Goal: Check status: Check status

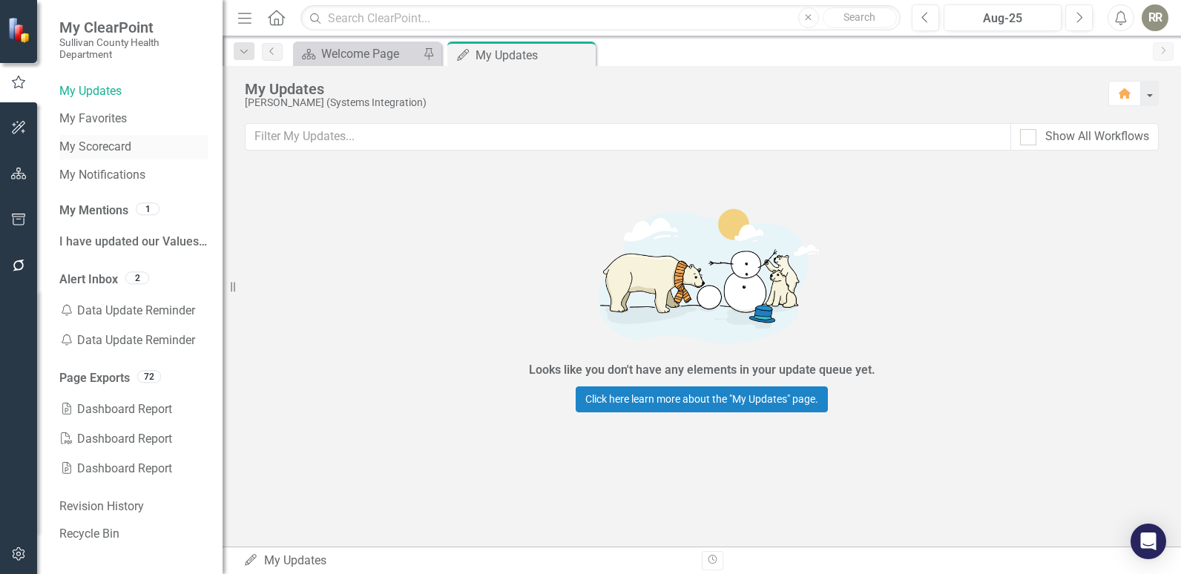
click at [101, 145] on link "My Scorecard" at bounding box center [133, 147] width 148 height 17
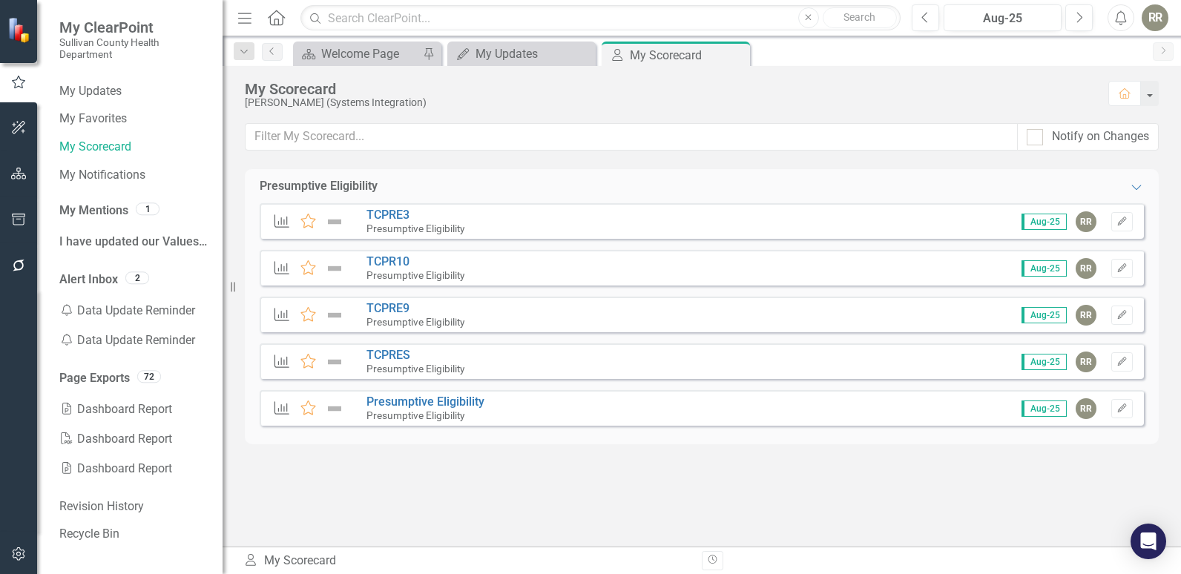
click at [433, 355] on div "TCPRES Presumptive Eligibility" at bounding box center [419, 362] width 105 height 26
click at [393, 361] on link "TCPRES" at bounding box center [389, 355] width 44 height 14
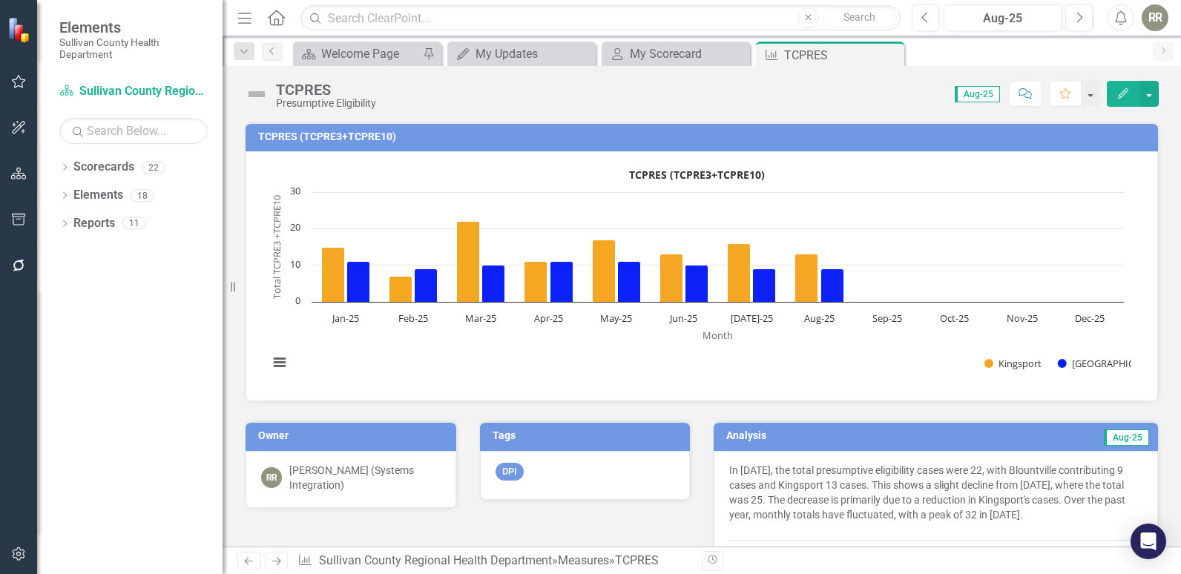
click at [973, 98] on span "Aug-25" at bounding box center [977, 94] width 45 height 16
drag, startPoint x: 312, startPoint y: 134, endPoint x: 324, endPoint y: 134, distance: 12.6
click at [324, 134] on h3 "TCPRES (TCPRE3+TCPRE10)" at bounding box center [704, 136] width 893 height 11
click at [990, 94] on span "Aug-25" at bounding box center [977, 94] width 45 height 16
click at [1145, 91] on button "button" at bounding box center [1149, 94] width 19 height 26
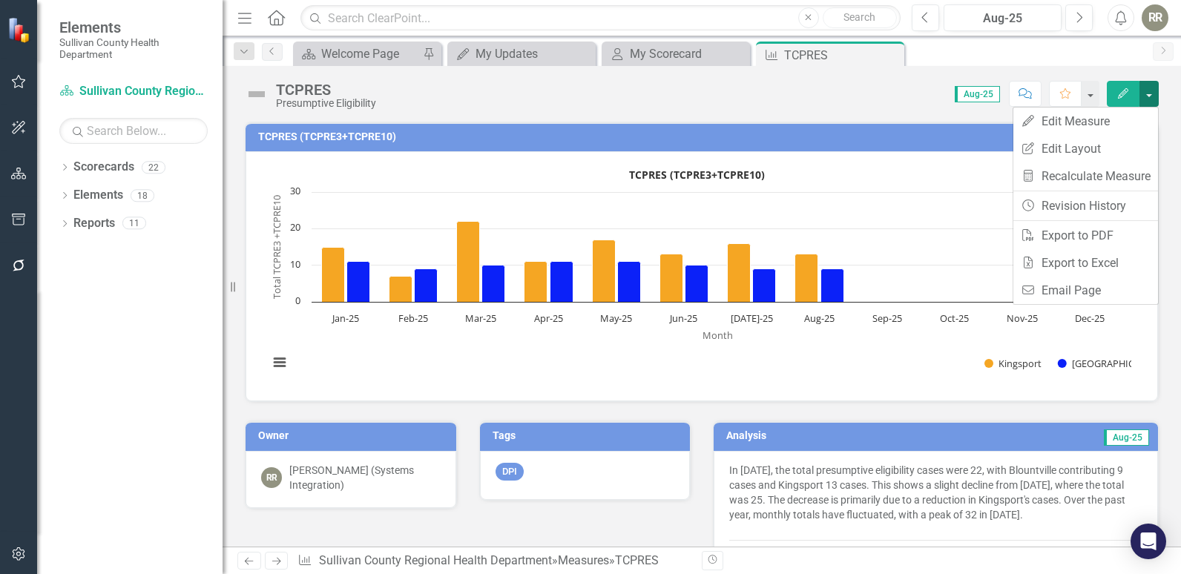
click at [1142, 96] on button "button" at bounding box center [1149, 94] width 19 height 26
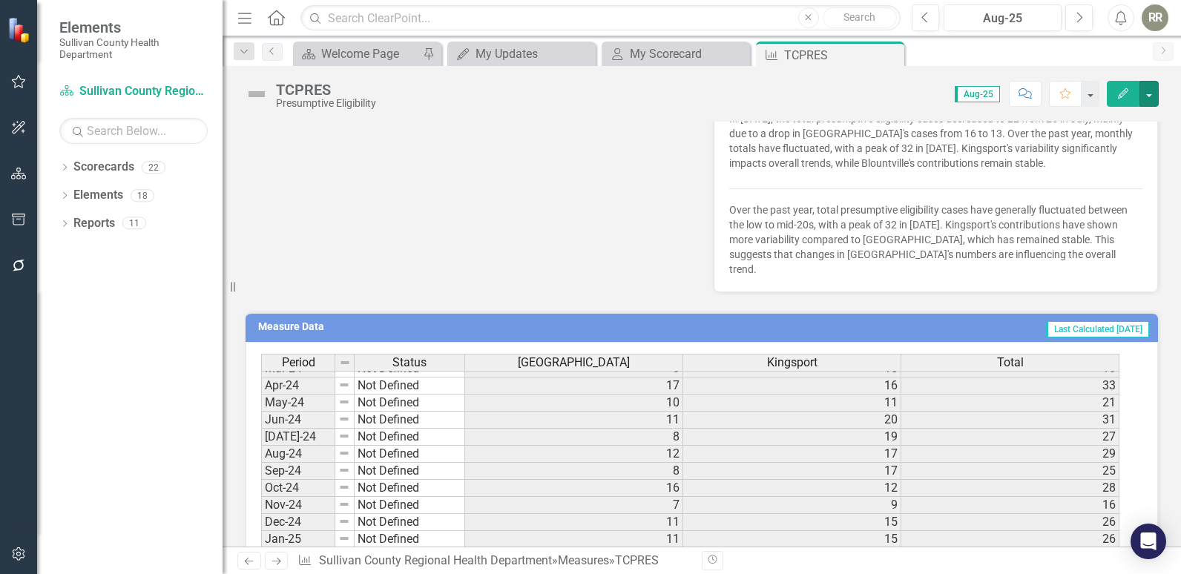
scroll to position [890, 0]
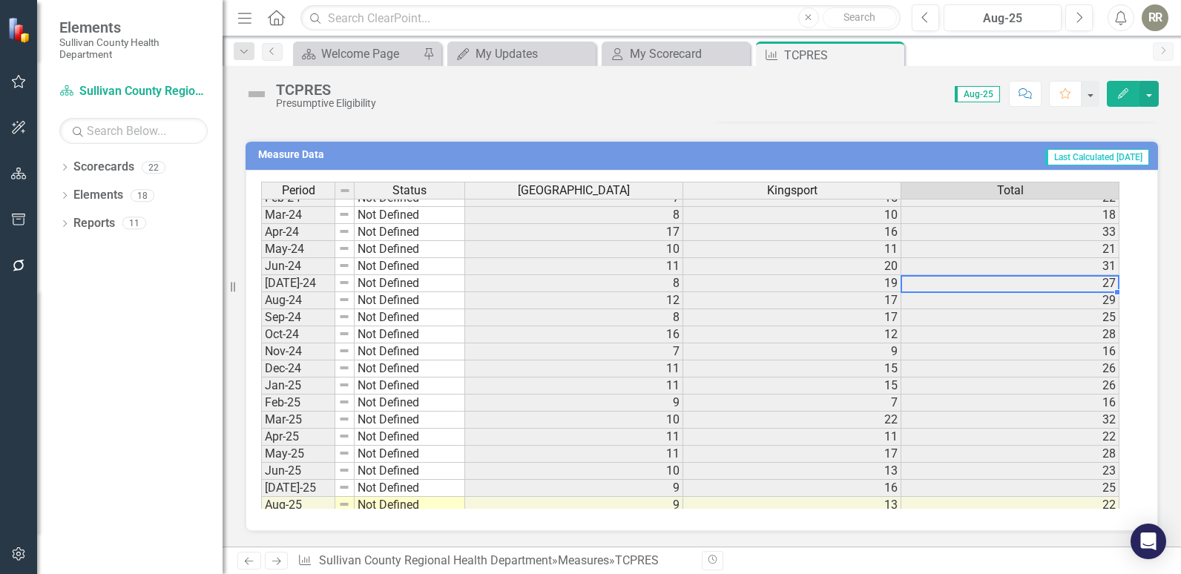
click at [1108, 286] on tbody "Feb-23 Not Defined 2 4 [DATE]-23 Not Defined 5 8 [DATE]-23 Not Defined 3 3 [DAT…" at bounding box center [690, 283] width 858 height 598
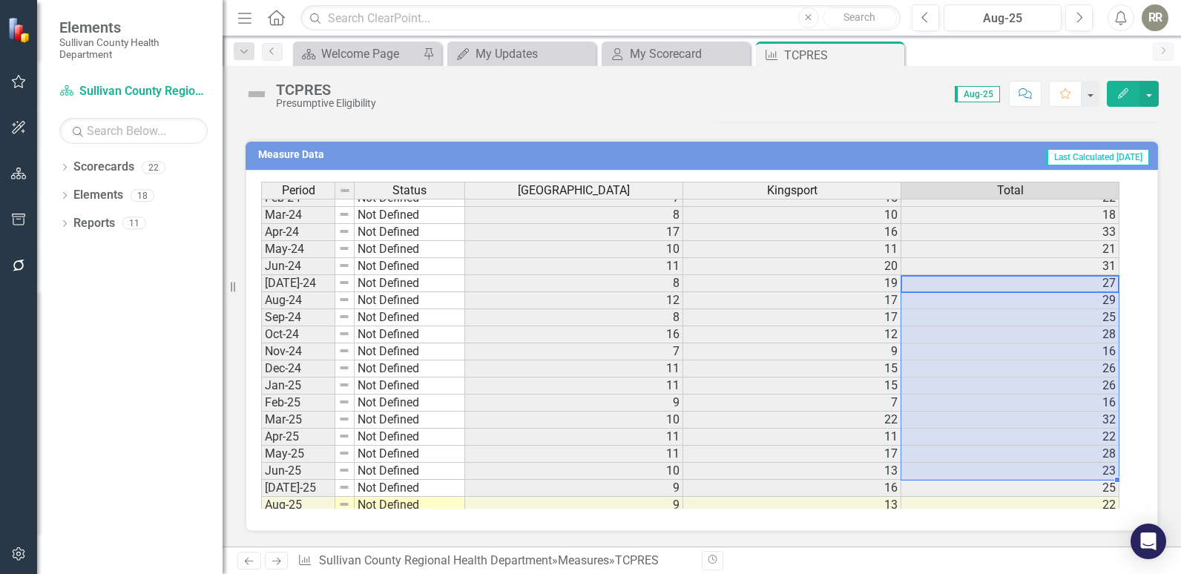
drag, startPoint x: 1107, startPoint y: 286, endPoint x: 1095, endPoint y: 472, distance: 186.6
click at [1095, 472] on tbody "Feb-23 Not Defined 2 4 [DATE]-23 Not Defined 5 8 [DATE]-23 Not Defined 3 3 [DAT…" at bounding box center [690, 283] width 858 height 598
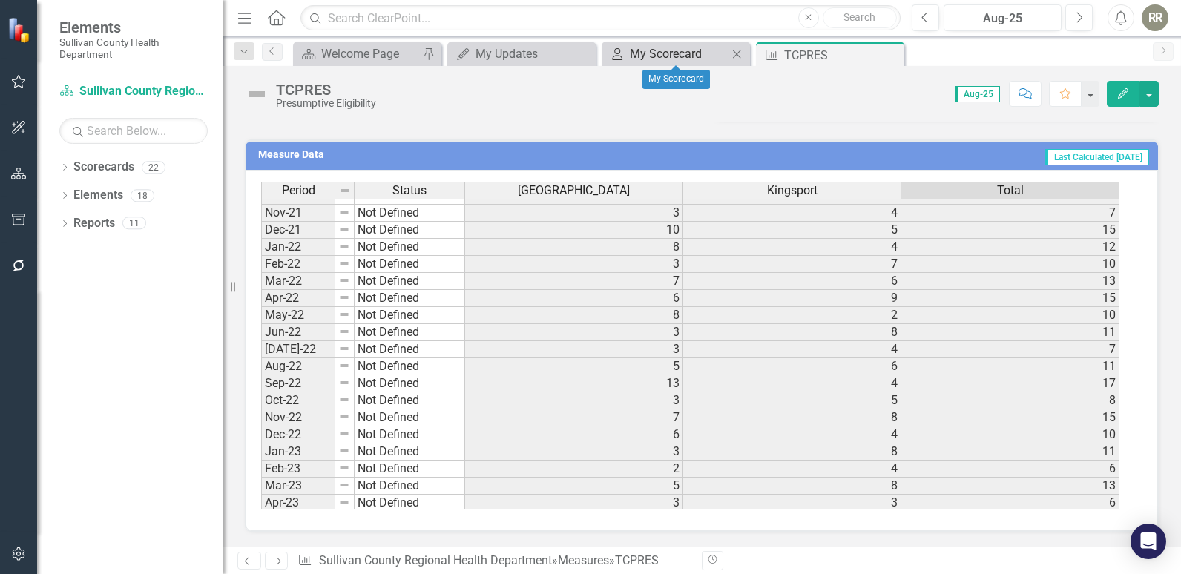
click at [684, 50] on div "My Scorecard" at bounding box center [679, 54] width 98 height 19
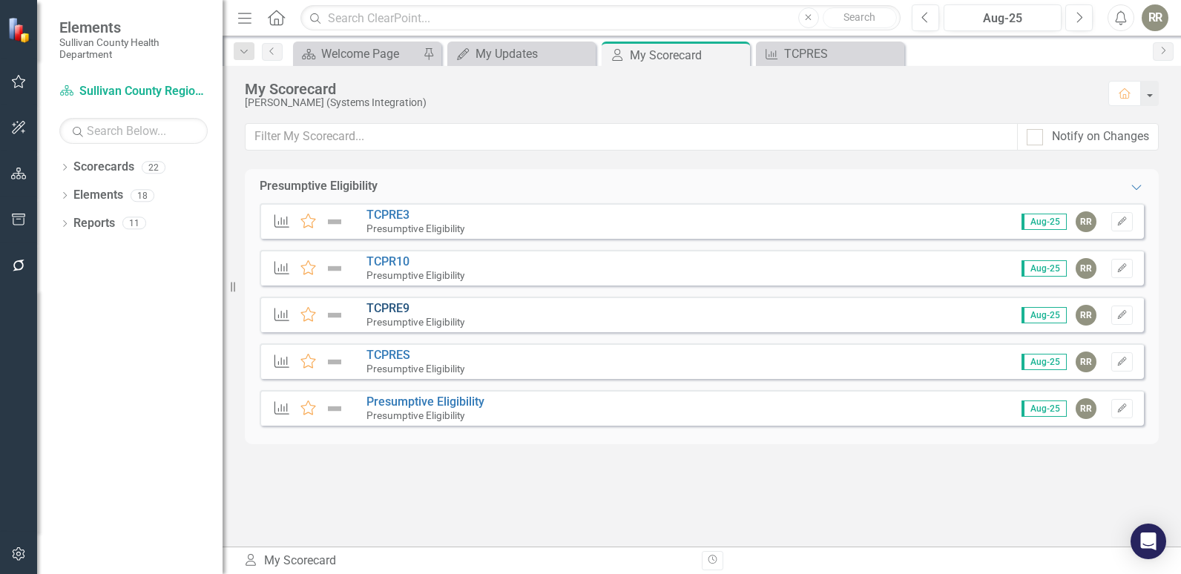
click at [399, 306] on link "TCPRE9" at bounding box center [388, 308] width 43 height 14
